Goal: Information Seeking & Learning: Check status

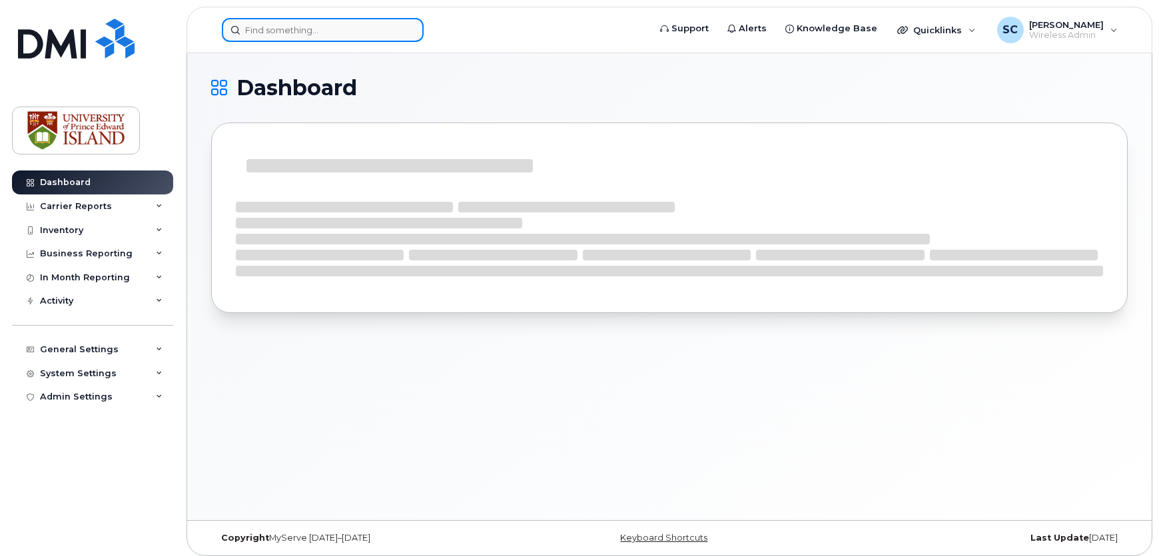
click at [373, 27] on input at bounding box center [323, 30] width 202 height 24
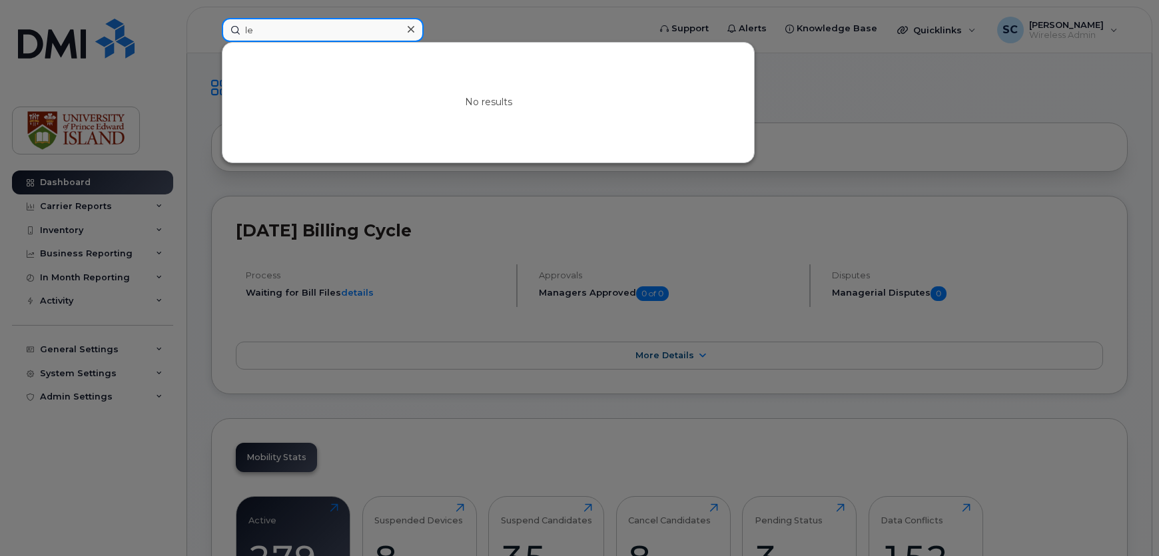
type input "l"
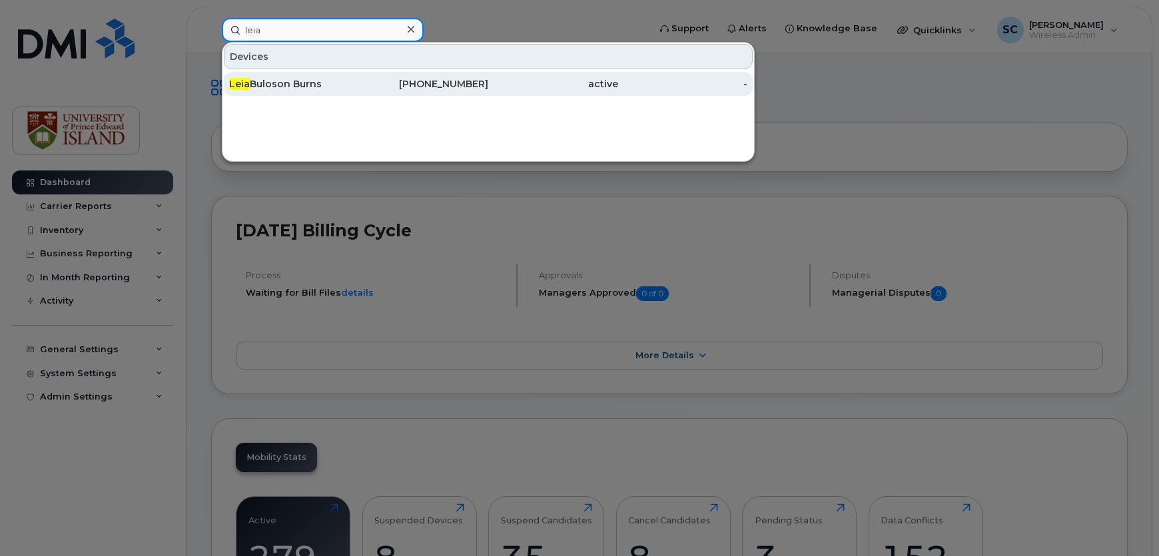
type input "leia"
click at [366, 79] on div "[PHONE_NUMBER]" at bounding box center [424, 83] width 130 height 13
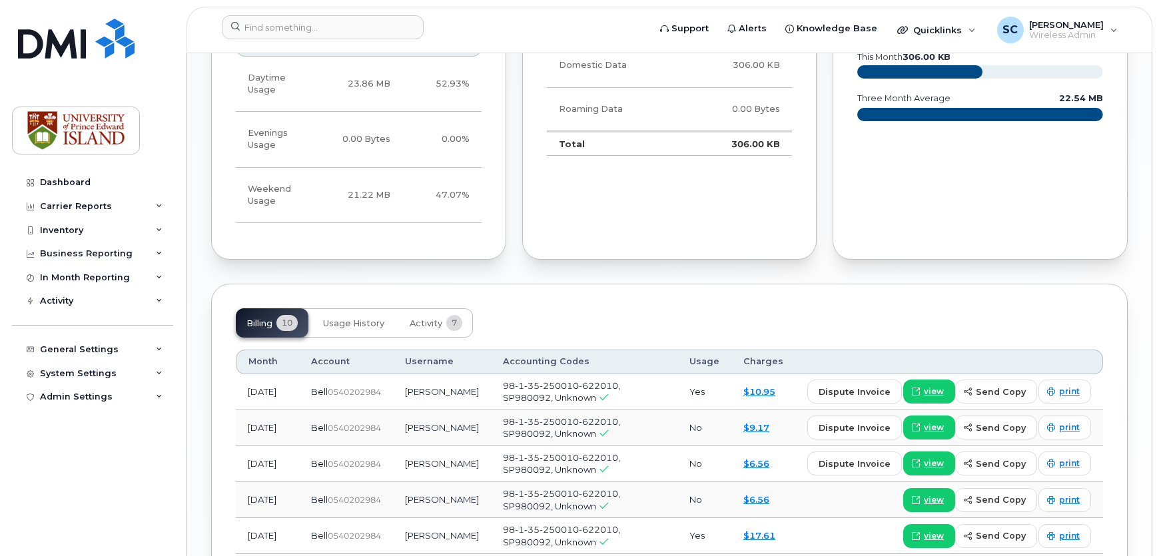
scroll to position [786, 0]
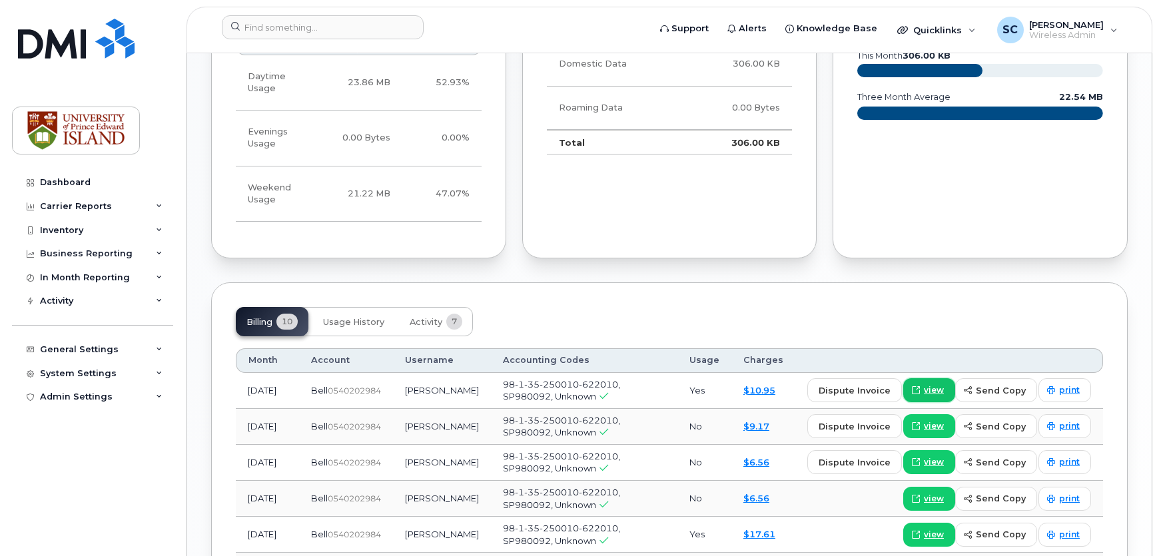
click at [941, 384] on span "view" at bounding box center [934, 390] width 20 height 12
click at [873, 384] on span "dispute invoice" at bounding box center [854, 390] width 72 height 13
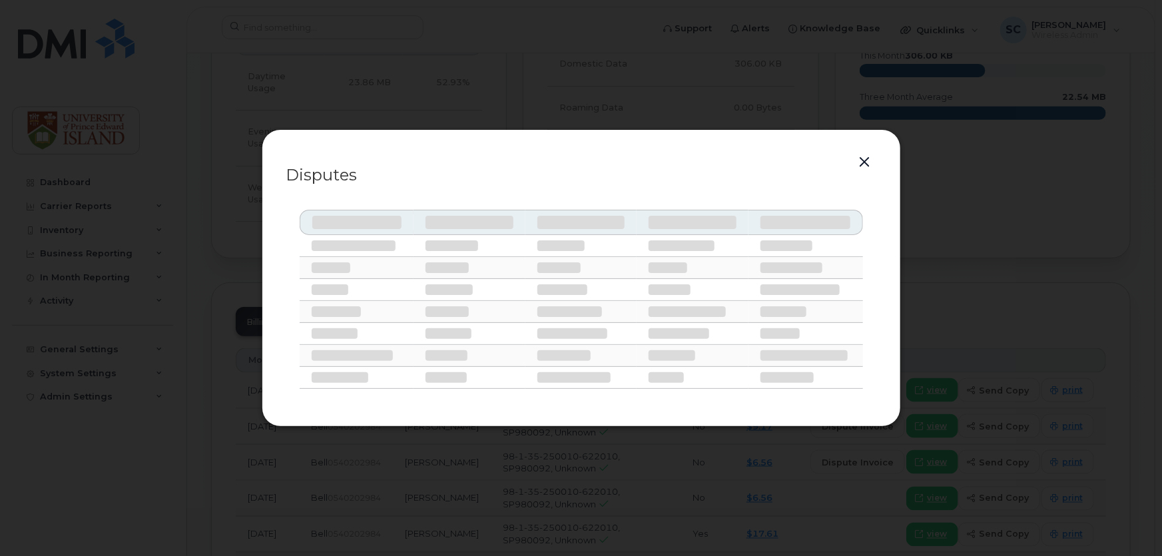
select select
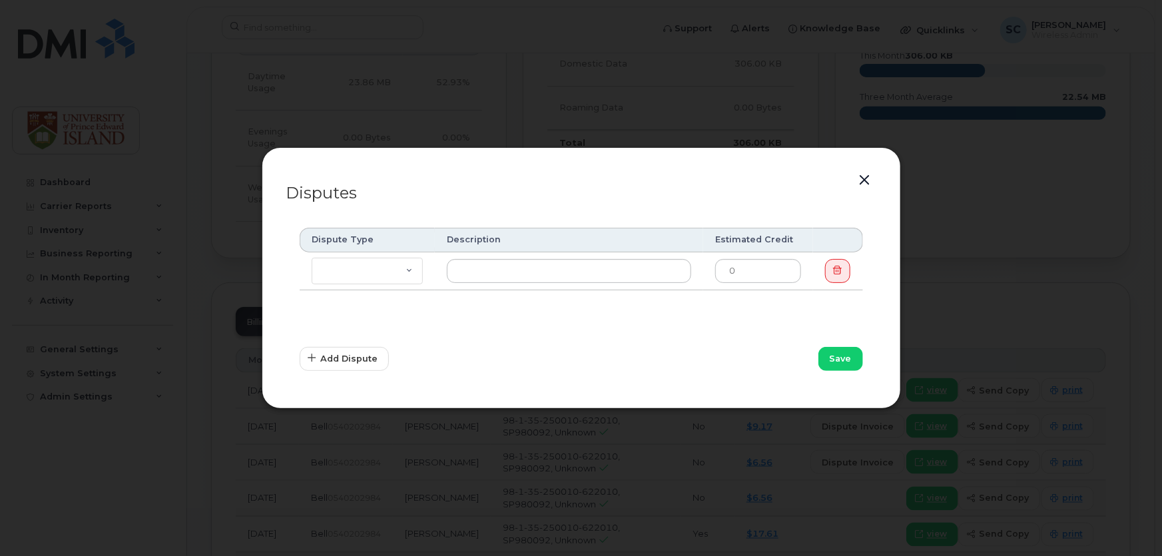
click at [868, 183] on button "button" at bounding box center [865, 180] width 20 height 19
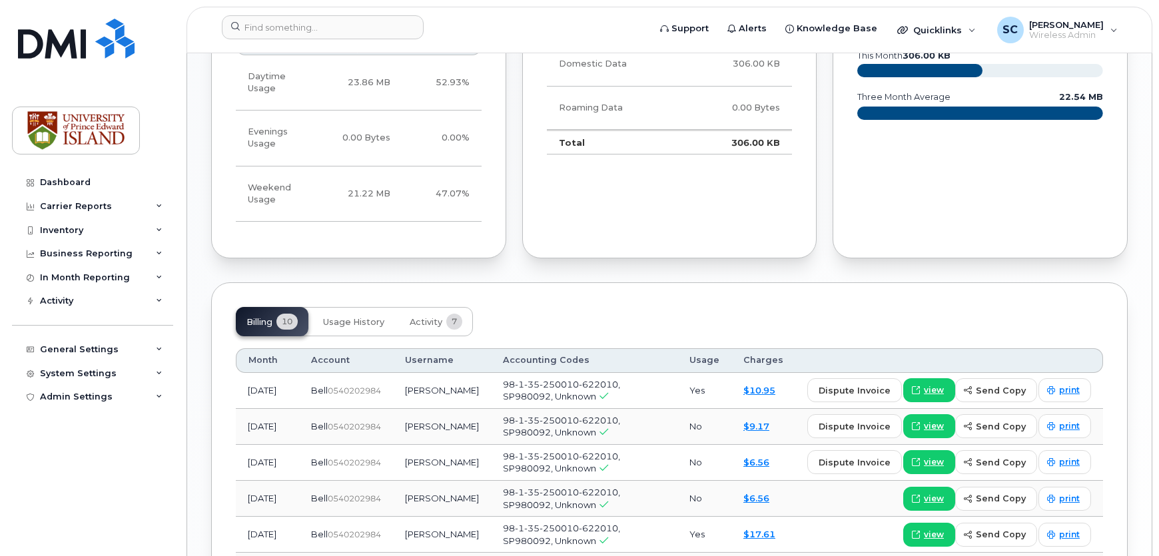
click at [573, 379] on span "98-1-35-250010-622010, SP980092, Unknown" at bounding box center [561, 390] width 117 height 23
click at [264, 376] on td "Aug 2025" at bounding box center [267, 391] width 63 height 36
click at [358, 315] on button "Usage History" at bounding box center [353, 321] width 83 height 29
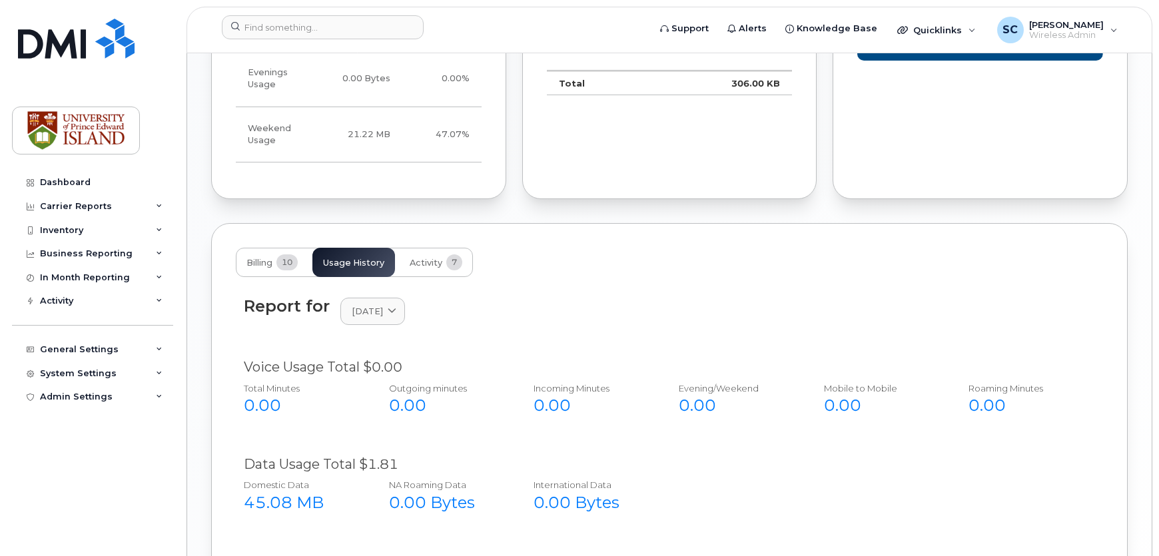
scroll to position [786, 0]
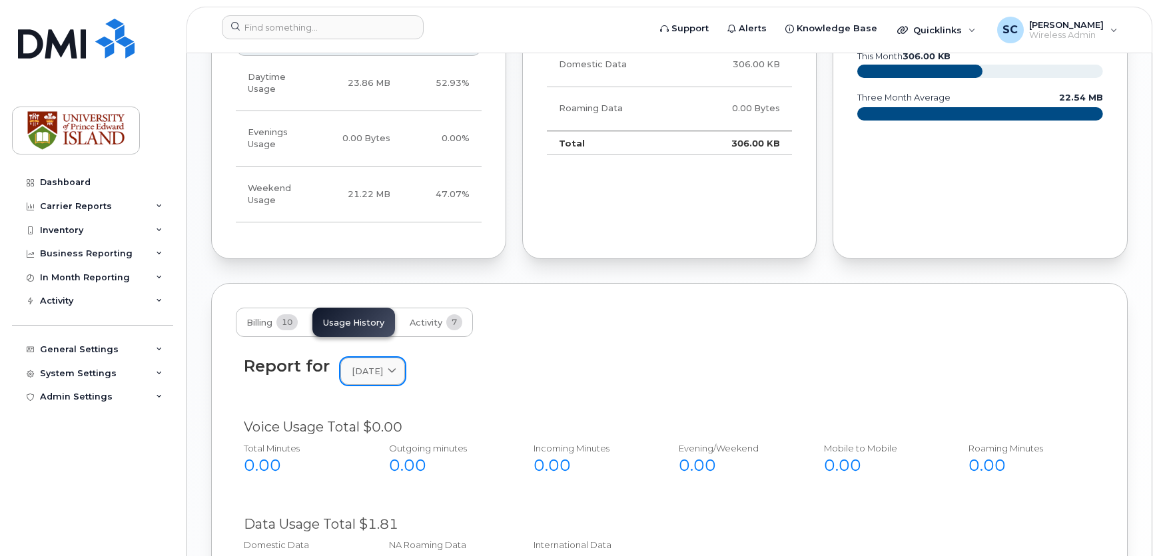
click at [383, 365] on span "[DATE]" at bounding box center [367, 371] width 31 height 13
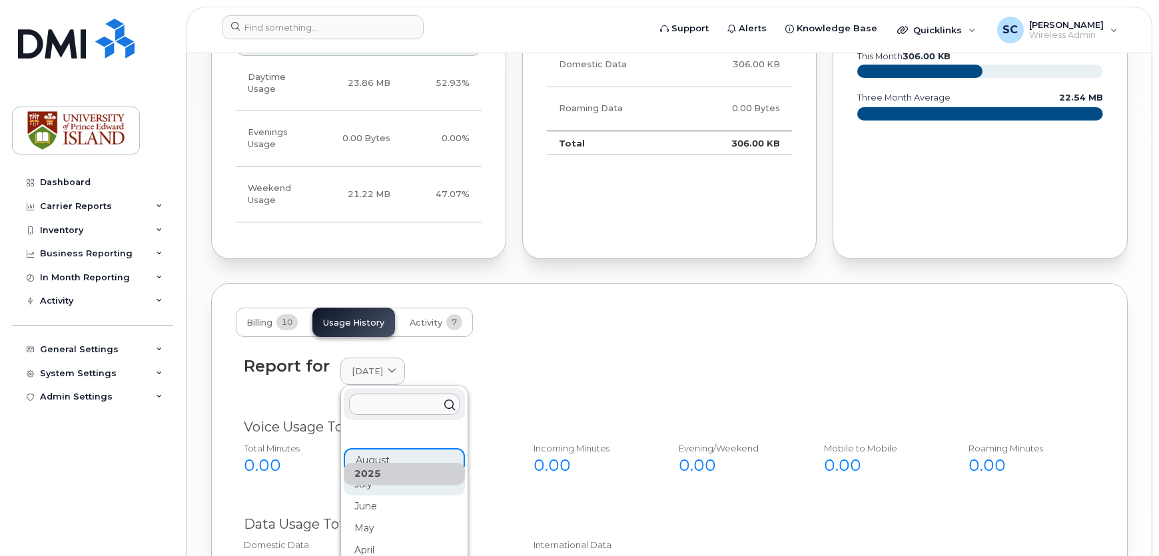
click at [402, 473] on div "July" at bounding box center [404, 484] width 121 height 22
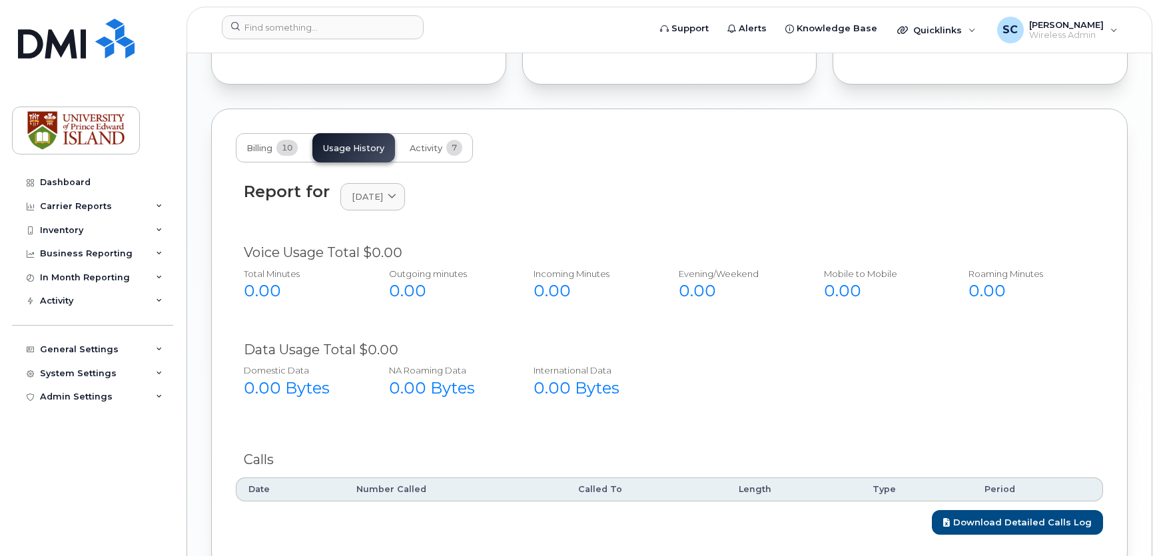
scroll to position [967, 0]
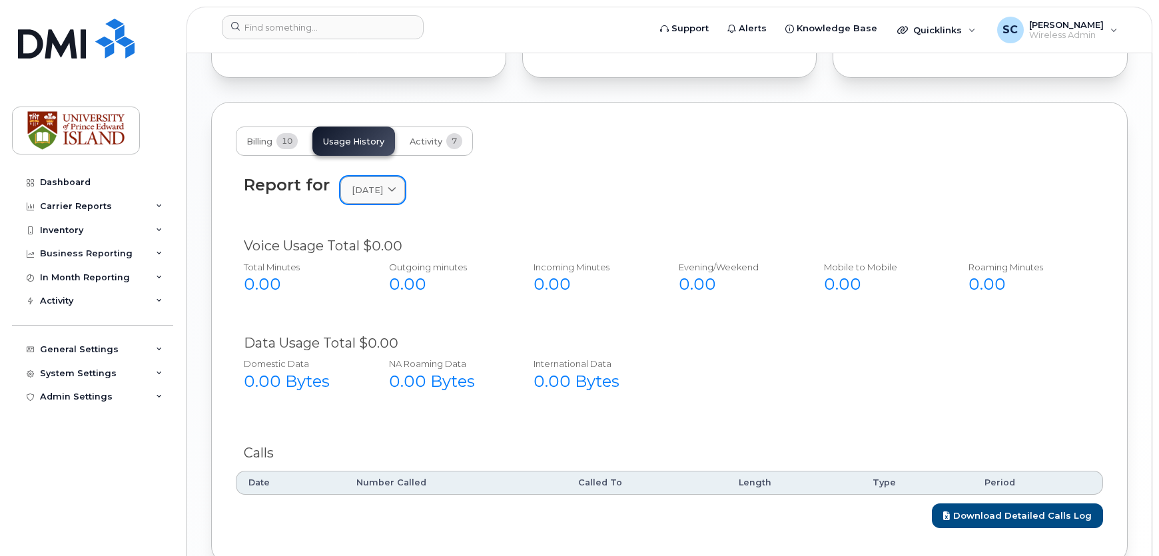
click at [396, 183] on link "July 2025" at bounding box center [372, 189] width 65 height 27
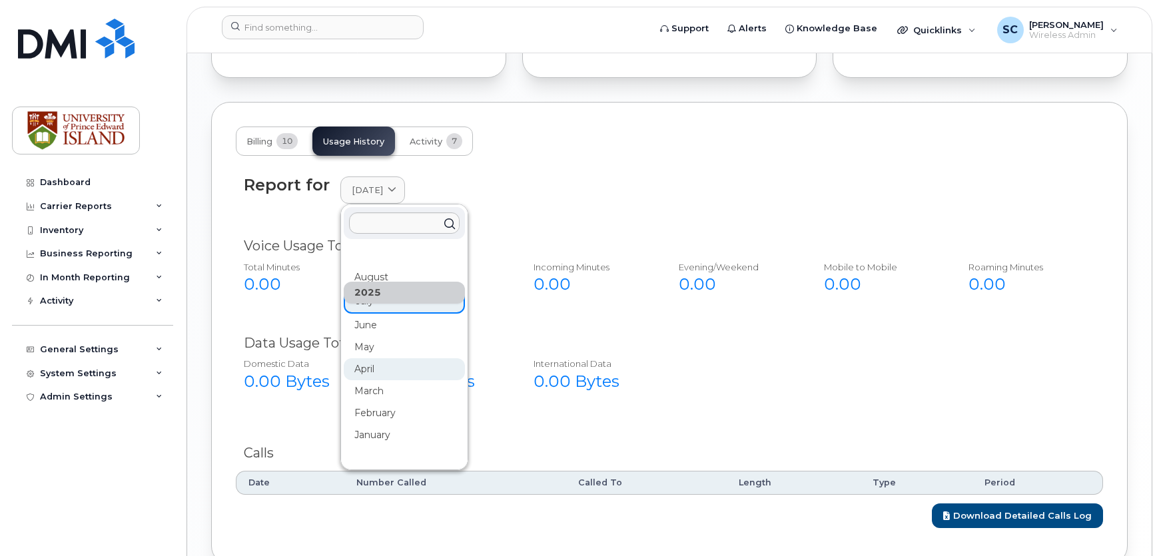
click at [379, 364] on div "April" at bounding box center [404, 369] width 121 height 22
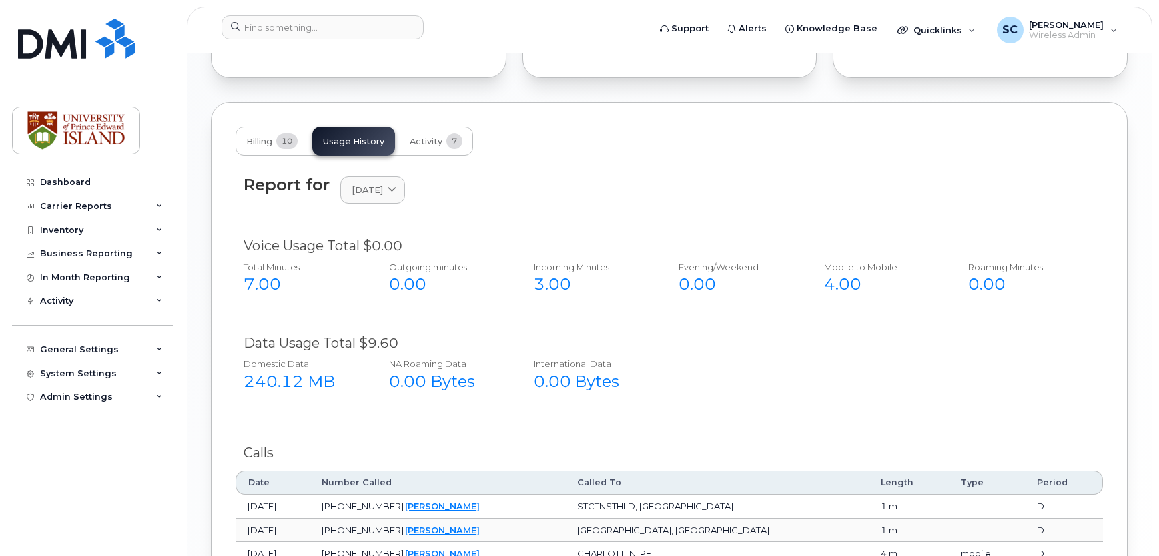
scroll to position [1028, 0]
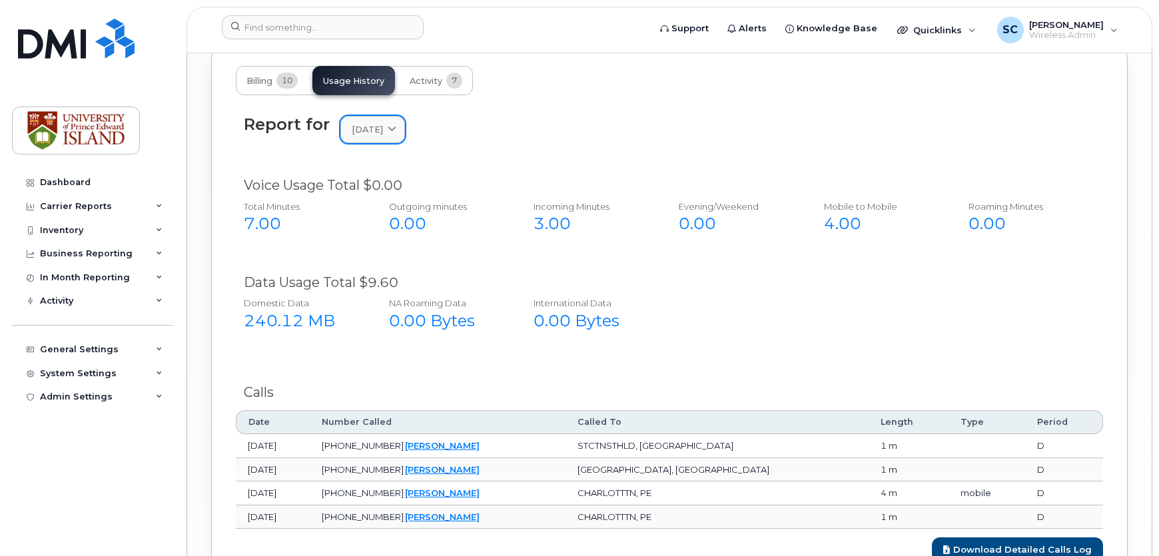
click at [393, 123] on link "April 2025" at bounding box center [372, 129] width 65 height 27
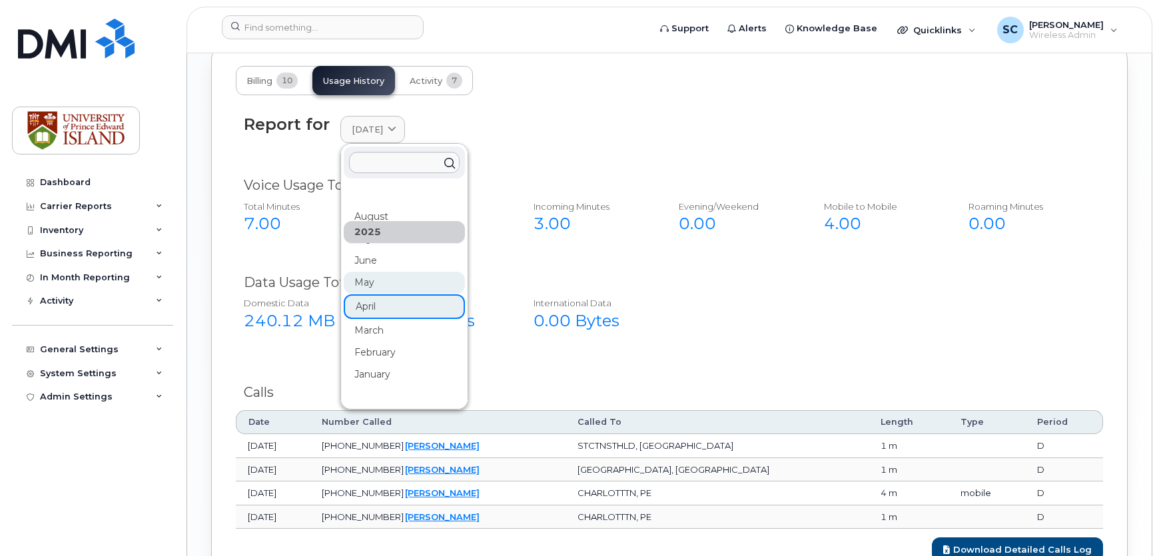
click at [373, 272] on div "May" at bounding box center [404, 283] width 121 height 22
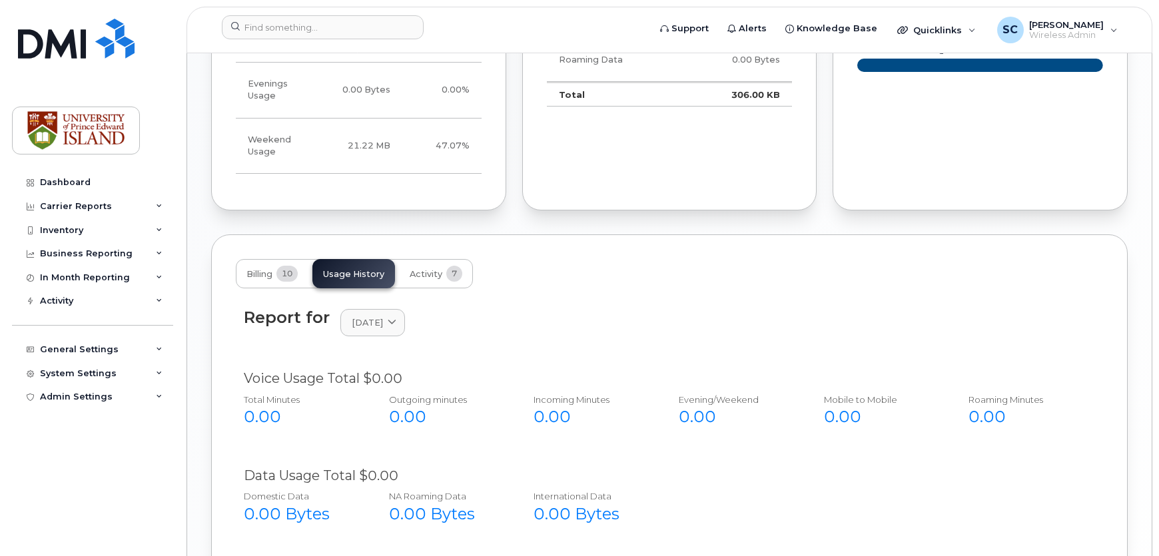
scroll to position [967, 0]
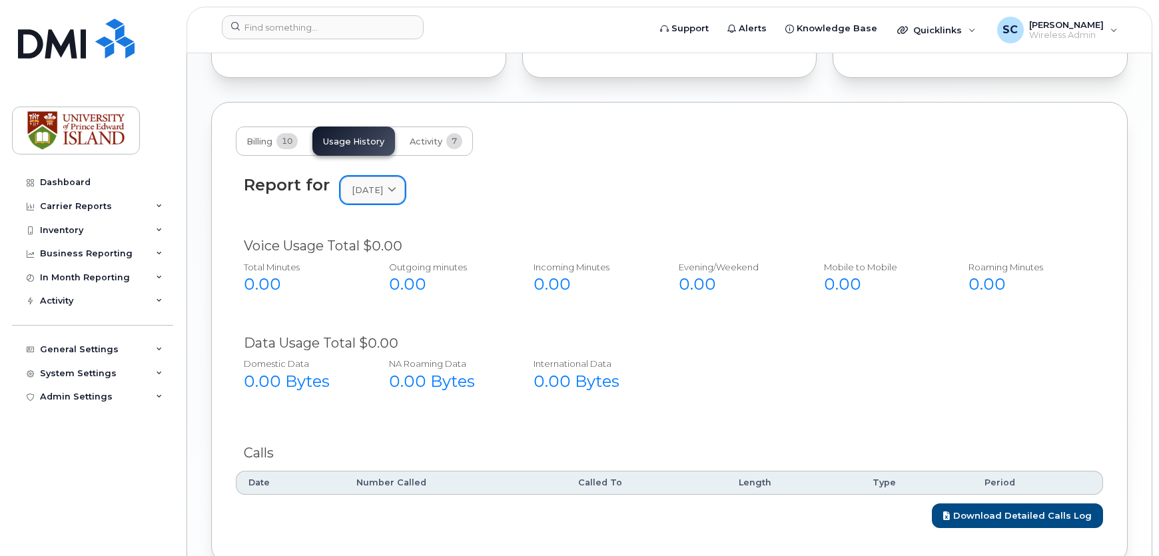
click at [385, 186] on link "May 2025" at bounding box center [372, 189] width 65 height 27
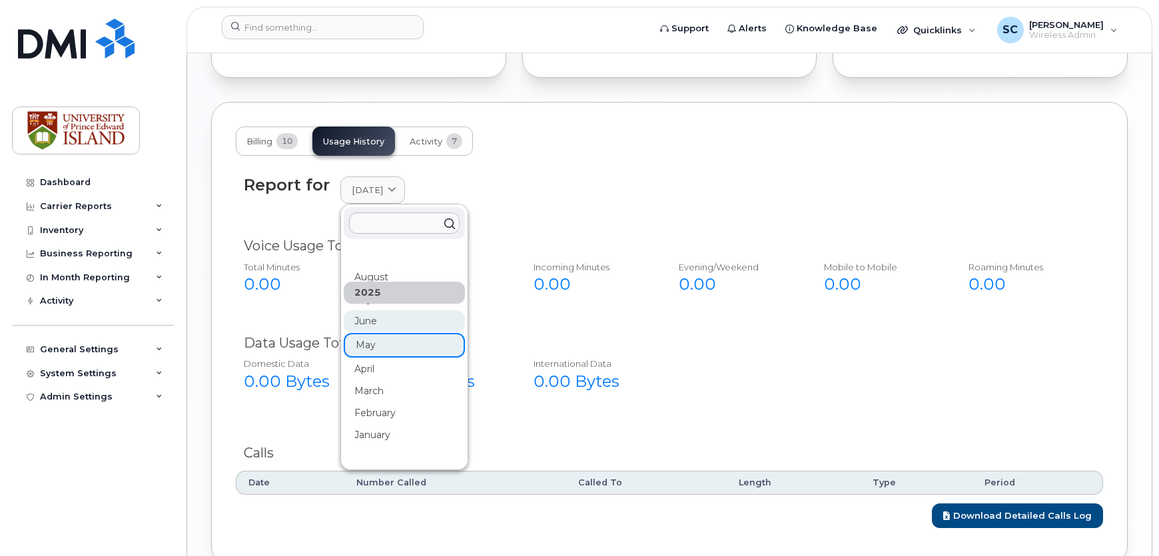
click at [382, 310] on div "June" at bounding box center [404, 321] width 121 height 22
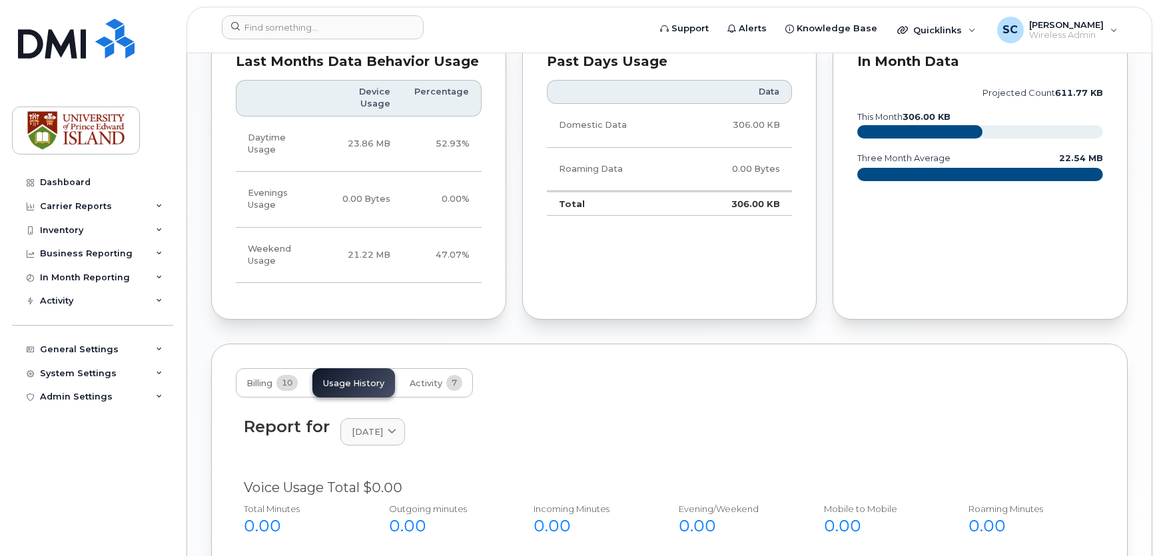
scroll to position [906, 0]
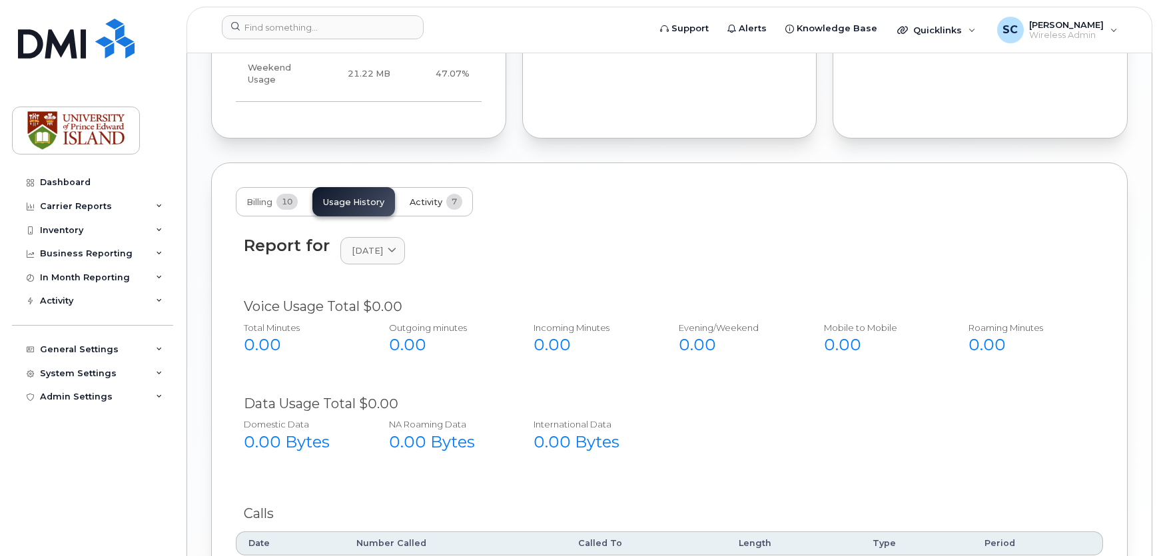
click at [453, 194] on span "7" at bounding box center [454, 202] width 16 height 16
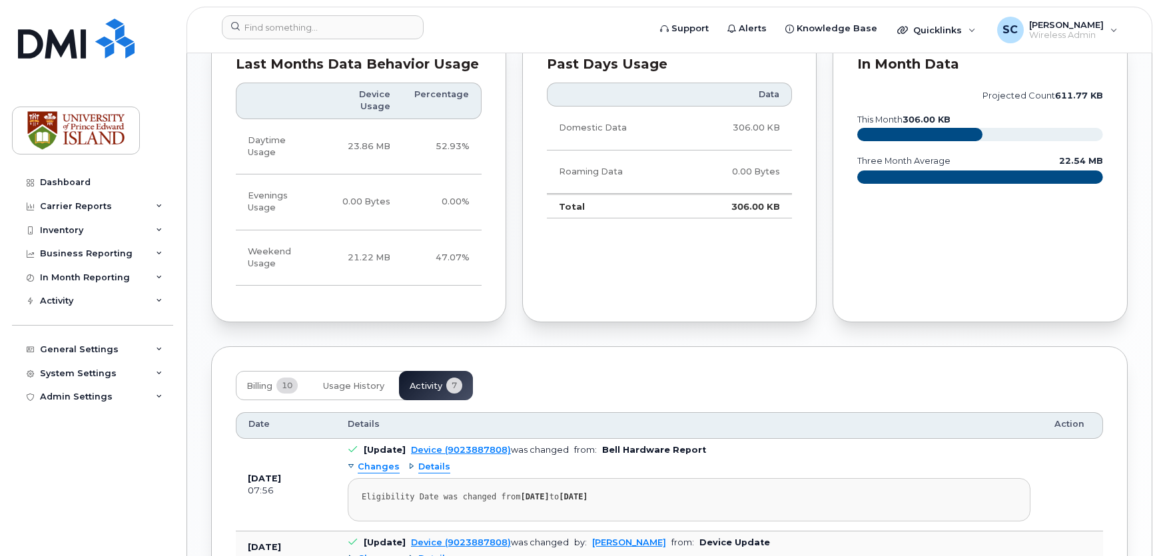
scroll to position [783, 0]
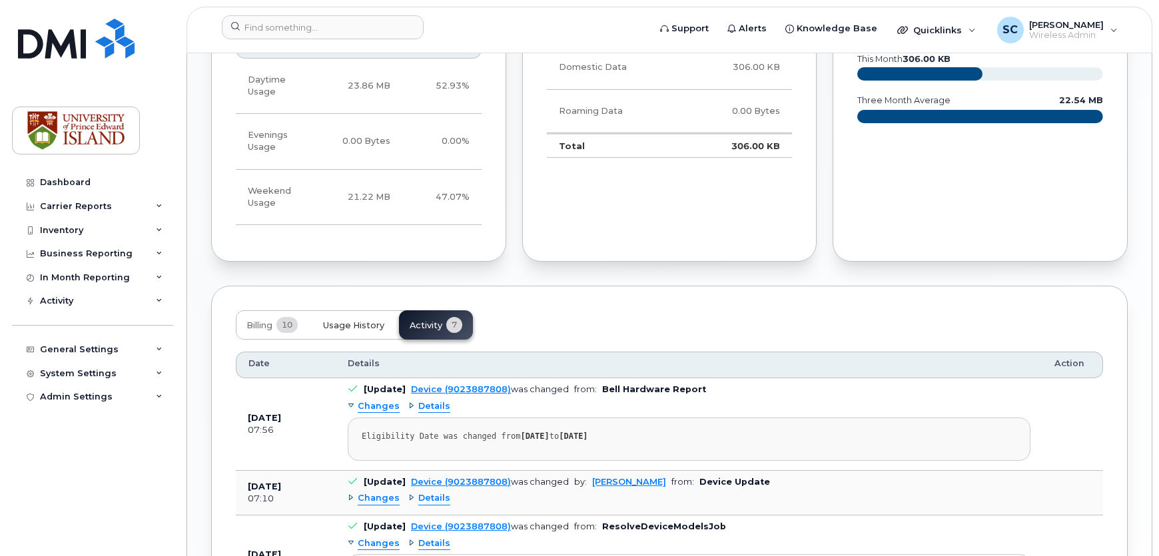
click at [330, 320] on span "Usage History" at bounding box center [353, 325] width 61 height 11
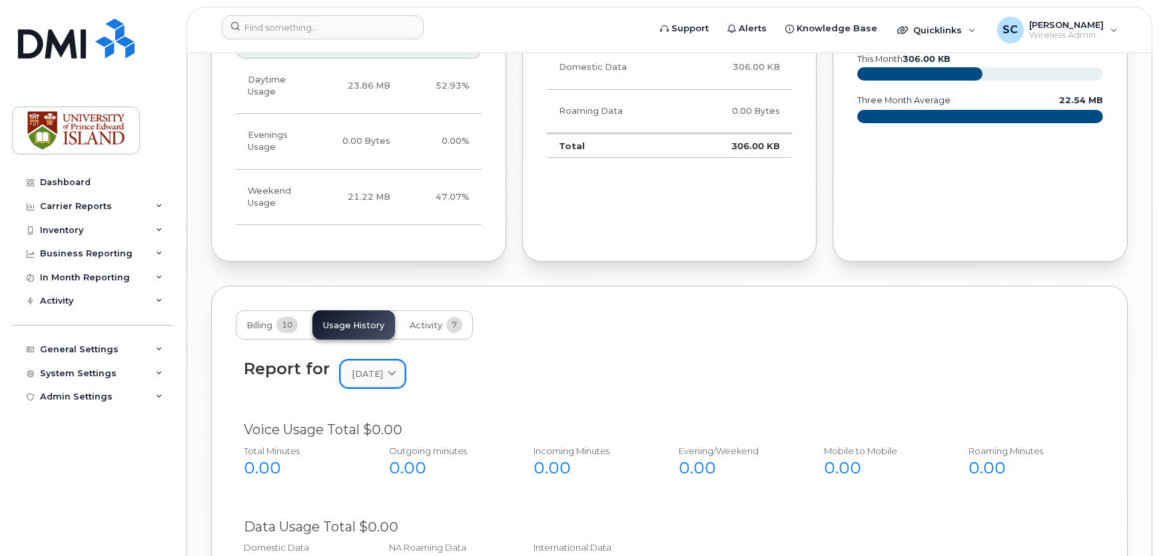
click at [396, 370] on icon at bounding box center [392, 374] width 9 height 9
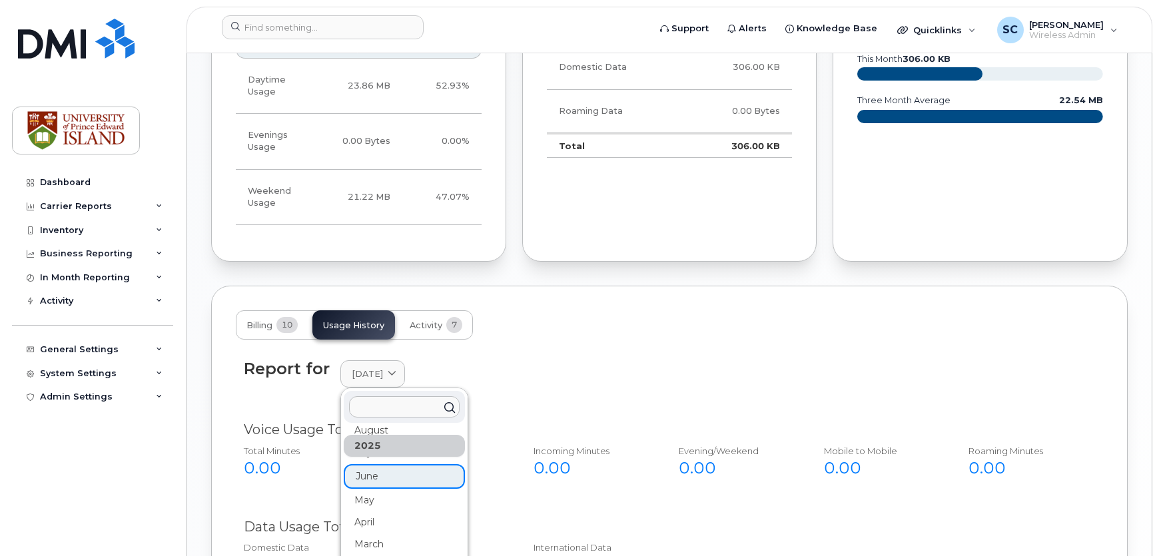
scroll to position [46, 0]
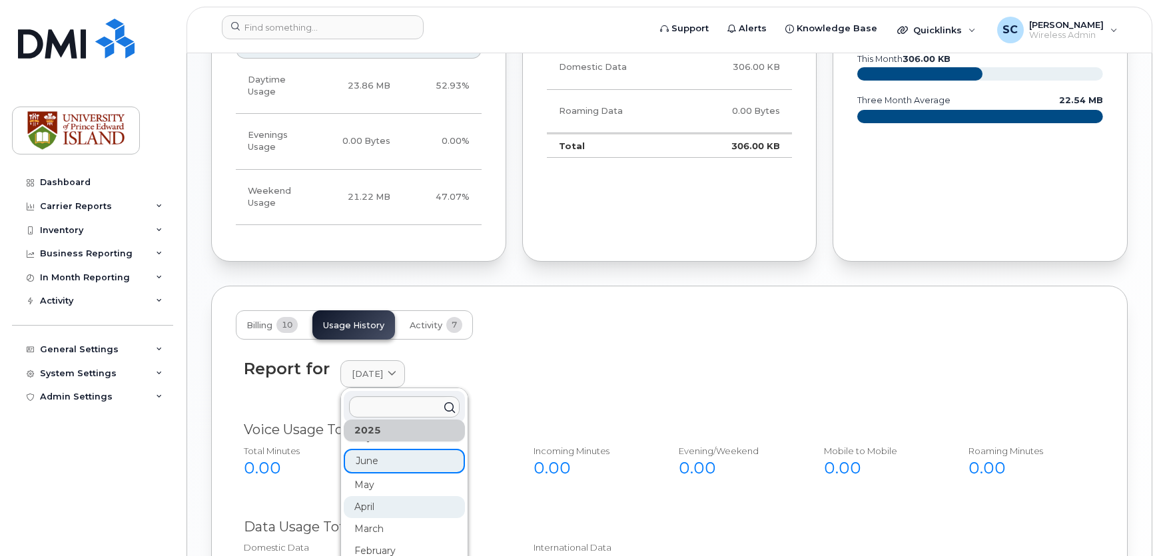
click at [404, 496] on div "April" at bounding box center [404, 507] width 121 height 22
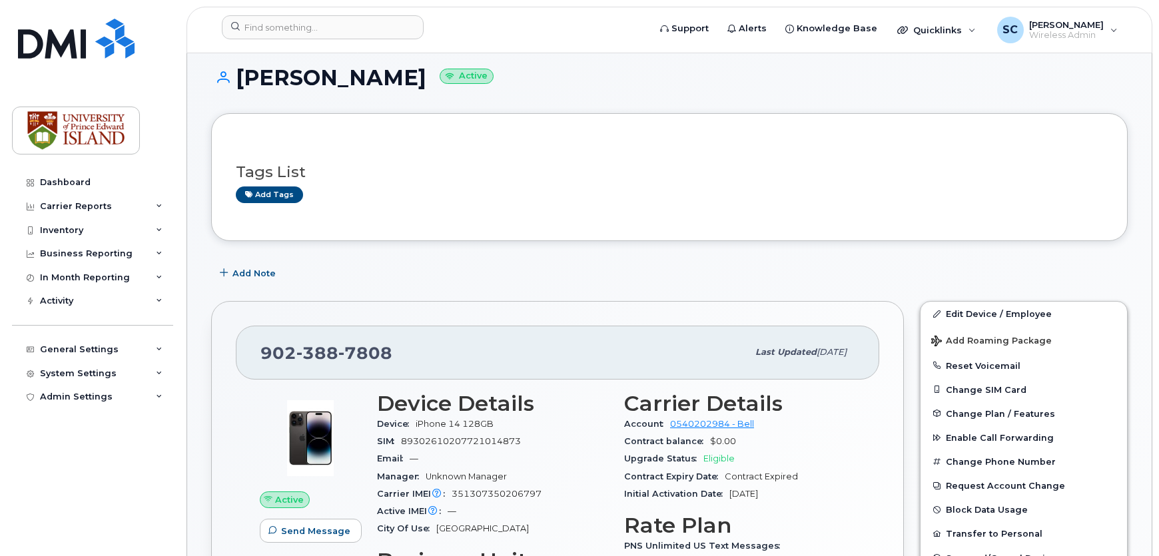
scroll to position [0, 0]
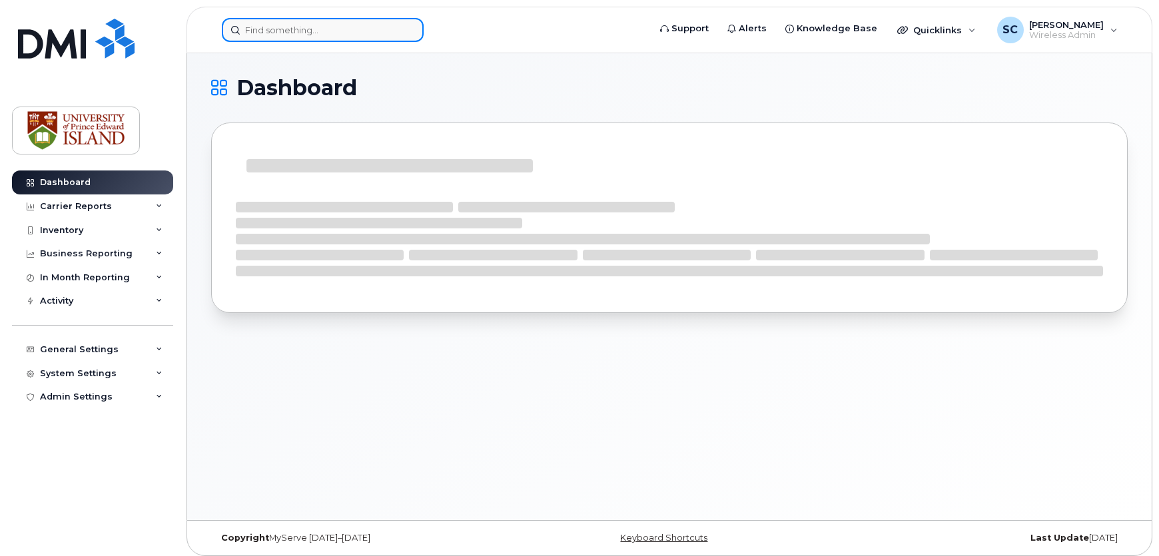
click at [285, 39] on input at bounding box center [323, 30] width 202 height 24
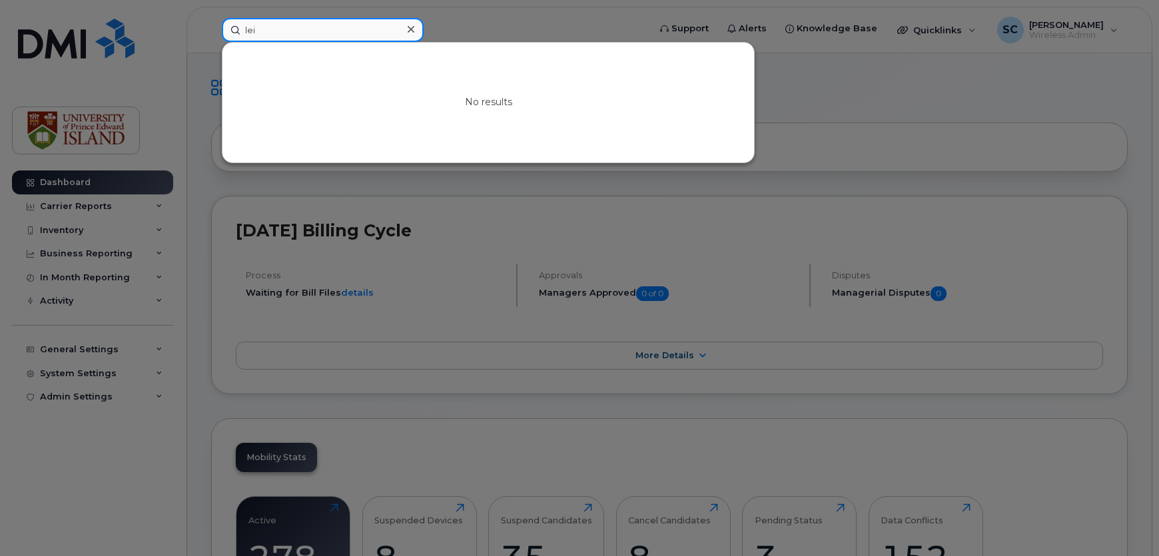
type input "leia"
